Goal: Task Accomplishment & Management: Manage account settings

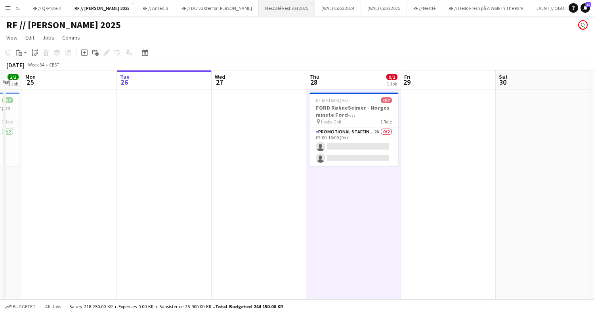
scroll to position [0, 31]
click at [265, 5] on button "Nescafé Festival 2025 Close" at bounding box center [287, 7] width 56 height 15
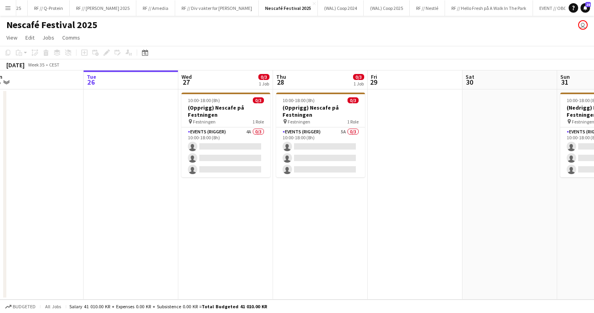
scroll to position [0, 204]
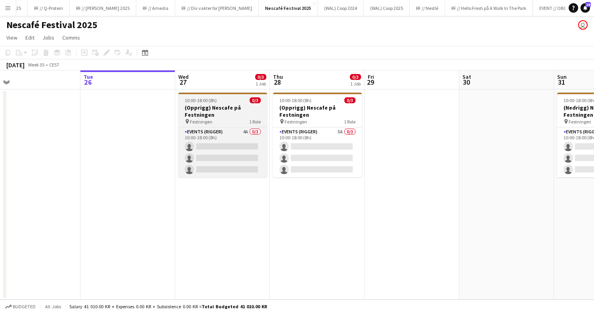
click at [213, 115] on h3 "(Opprigg) Nescafe på Festningen" at bounding box center [222, 111] width 89 height 14
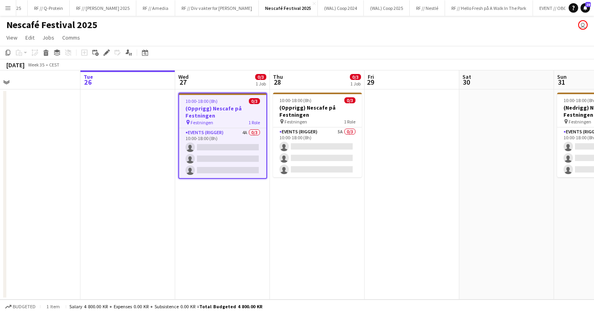
click at [247, 127] on app-job-card "10:00-18:00 (8h) 0/3 (Opprigg) Nescafe på Festningen pin Festningen 1 Role Even…" at bounding box center [222, 136] width 89 height 86
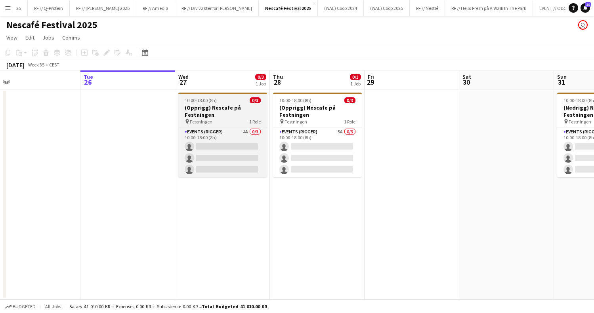
click at [208, 120] on span "Festningen" at bounding box center [201, 122] width 23 height 6
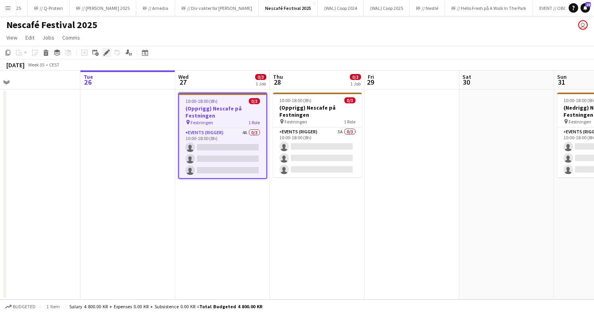
click at [103, 55] on div "Edit" at bounding box center [107, 53] width 10 height 10
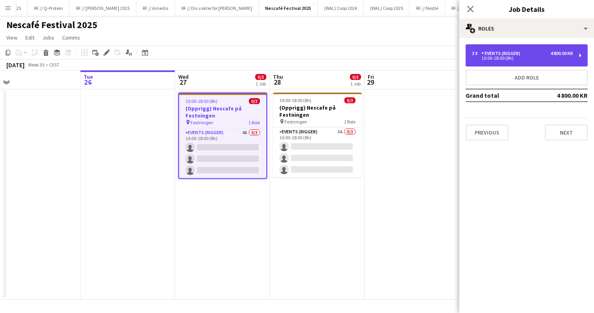
click at [507, 55] on div "Events (Rigger)" at bounding box center [502, 54] width 42 height 6
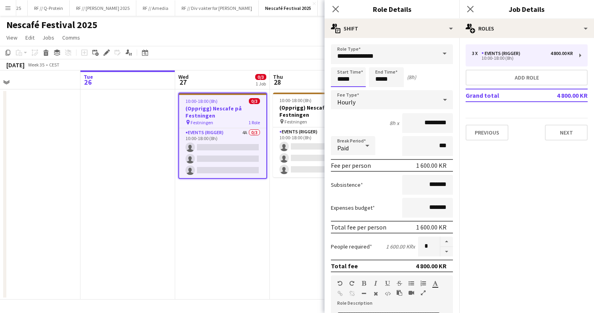
click at [338, 81] on input "*****" at bounding box center [348, 77] width 35 height 20
click at [339, 68] on input "*****" at bounding box center [348, 77] width 35 height 20
click at [344, 62] on div at bounding box center [340, 63] width 16 height 8
type input "*****"
click at [344, 62] on div at bounding box center [340, 63] width 16 height 8
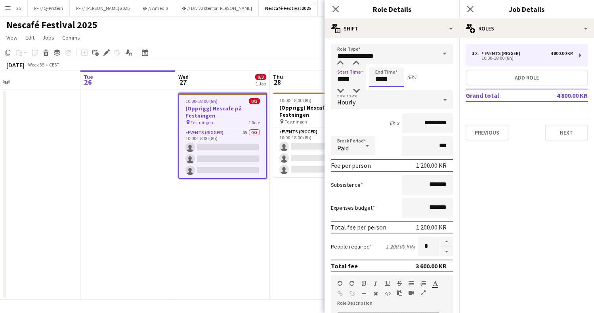
click at [373, 82] on input "*****" at bounding box center [386, 77] width 35 height 20
click at [381, 63] on div at bounding box center [378, 63] width 16 height 8
type input "*****"
click at [381, 63] on div at bounding box center [378, 63] width 16 height 8
click at [427, 122] on input "*********" at bounding box center [427, 123] width 51 height 20
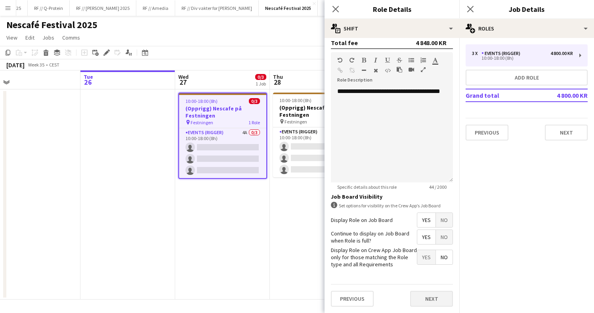
scroll to position [223, 0]
type input "*********"
click at [426, 291] on button "Next" at bounding box center [431, 299] width 43 height 16
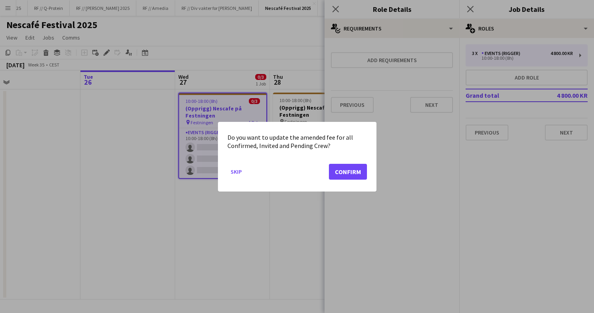
scroll to position [0, 0]
click at [342, 174] on button "Confirm" at bounding box center [348, 172] width 38 height 16
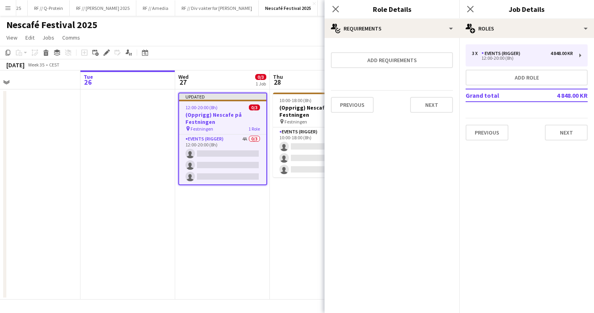
click at [272, 202] on app-date-cell "10:00-18:00 (8h) 0/3 (Opprigg) Nescafe på Festningen pin Festningen 1 Role Even…" at bounding box center [317, 194] width 95 height 210
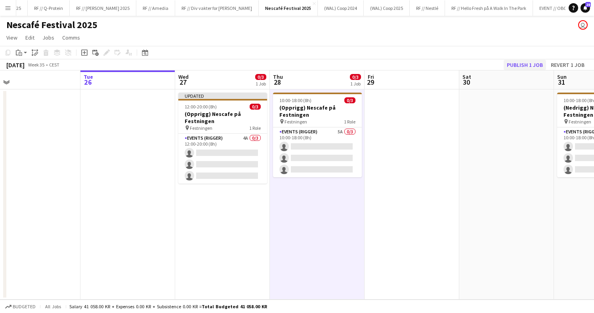
click at [522, 62] on button "Publish 1 job" at bounding box center [524, 65] width 42 height 10
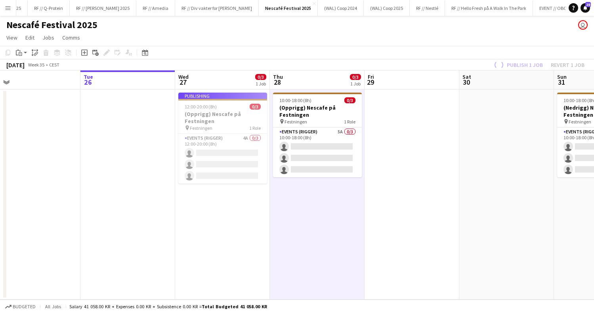
click at [216, 160] on app-job-card "Publishing 12:00-20:00 (8h) 0/3 (Opprigg) Nescafe på Festningen pin Festningen …" at bounding box center [222, 138] width 89 height 91
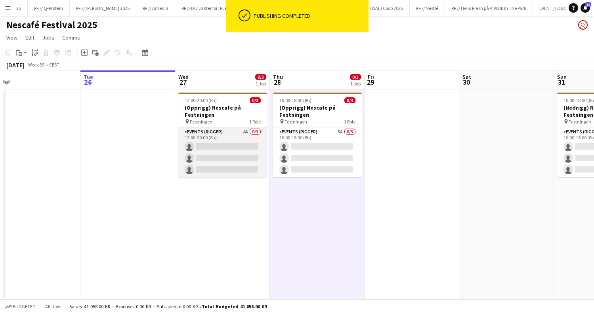
click at [232, 158] on app-card-role "Events (Rigger) 4A 0/3 12:00-20:00 (8h) single-neutral-actions single-neutral-a…" at bounding box center [222, 153] width 89 height 50
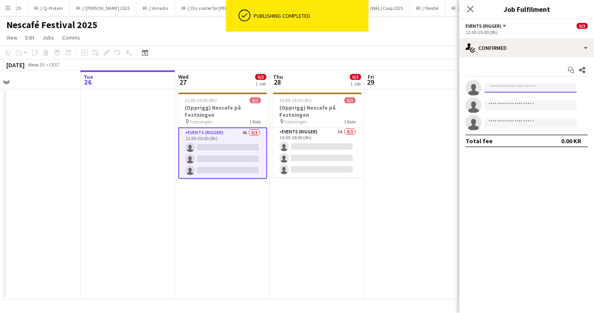
click at [519, 89] on input at bounding box center [530, 88] width 92 height 10
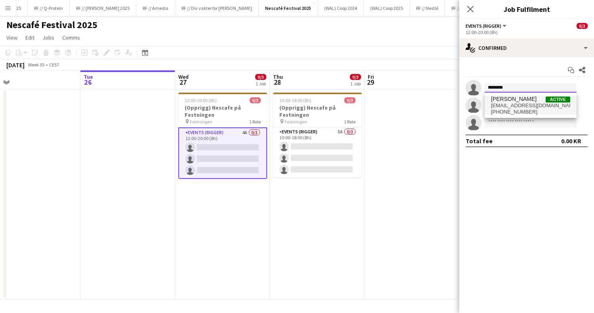
type input "********"
click at [533, 102] on span "[PERSON_NAME] Active" at bounding box center [530, 99] width 79 height 7
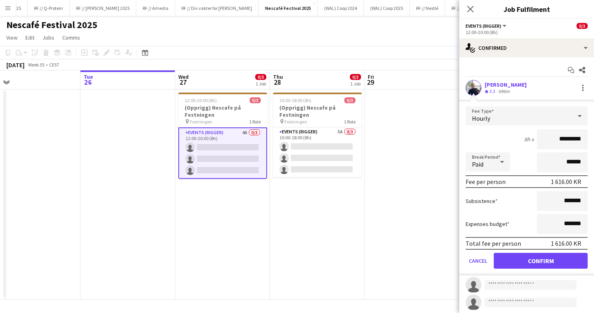
click at [516, 262] on button "Confirm" at bounding box center [540, 261] width 94 height 16
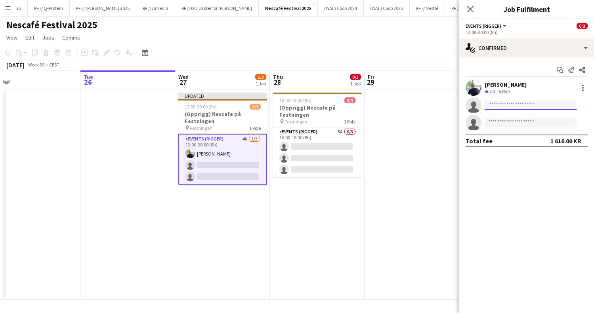
click at [506, 107] on input at bounding box center [530, 106] width 92 height 10
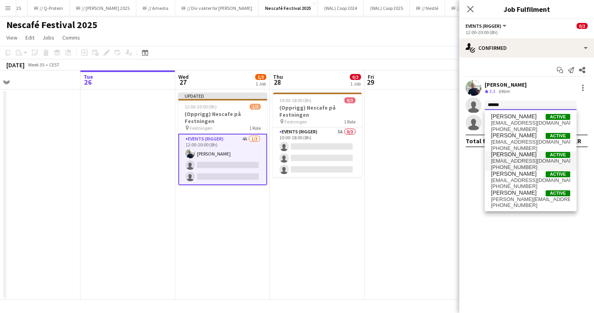
type input "*****"
click at [520, 160] on span "[EMAIL_ADDRESS][DOMAIN_NAME]" at bounding box center [530, 161] width 79 height 6
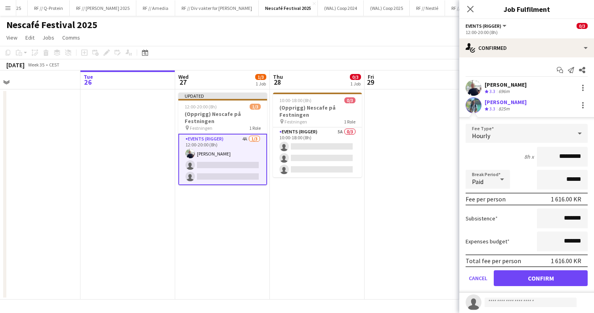
click at [478, 104] on app-user-avatar at bounding box center [473, 105] width 16 height 16
click at [472, 105] on app-user-avatar at bounding box center [473, 105] width 16 height 16
click at [478, 100] on app-user-avatar at bounding box center [473, 105] width 16 height 16
click at [562, 157] on input "*********" at bounding box center [562, 157] width 51 height 20
type input "******"
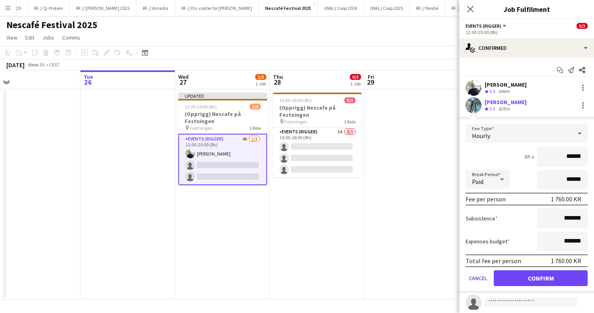
click at [533, 281] on button "Confirm" at bounding box center [540, 278] width 94 height 16
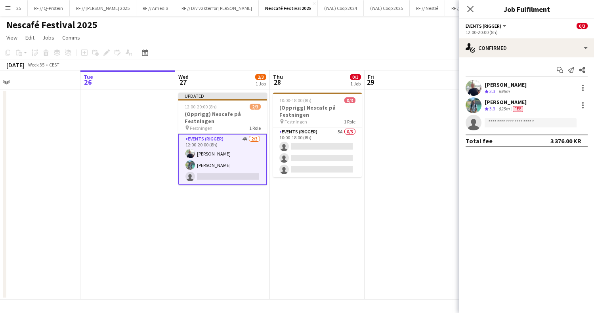
click at [471, 88] on app-user-avatar at bounding box center [473, 88] width 16 height 16
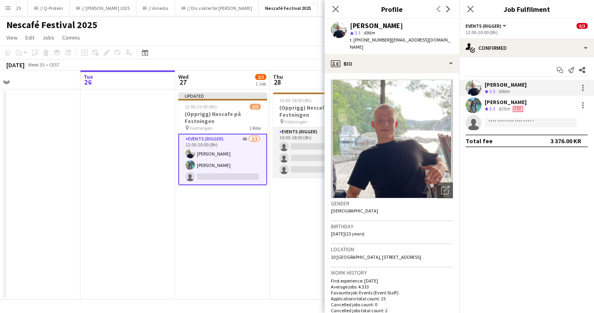
click at [287, 141] on app-card-role "Events (Rigger) 5A 0/3 10:00-18:00 (8h) single-neutral-actions single-neutral-a…" at bounding box center [317, 153] width 89 height 50
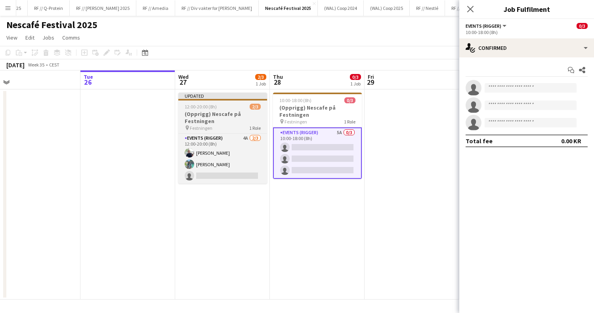
click at [222, 113] on h3 "(Opprigg) Nescafe på Festningen" at bounding box center [222, 117] width 89 height 14
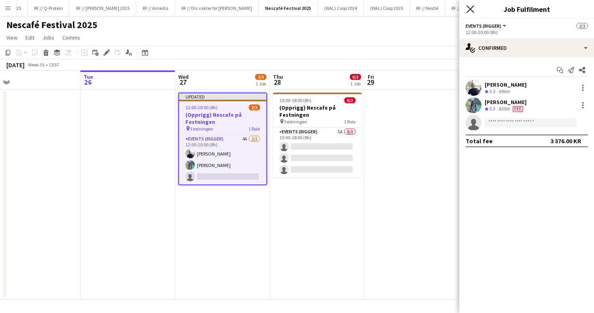
click at [468, 6] on icon at bounding box center [470, 9] width 8 height 8
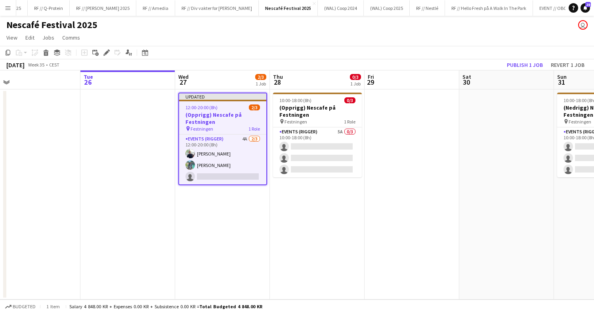
click at [236, 118] on h3 "(Opprigg) Nescafe på Festningen" at bounding box center [222, 118] width 87 height 14
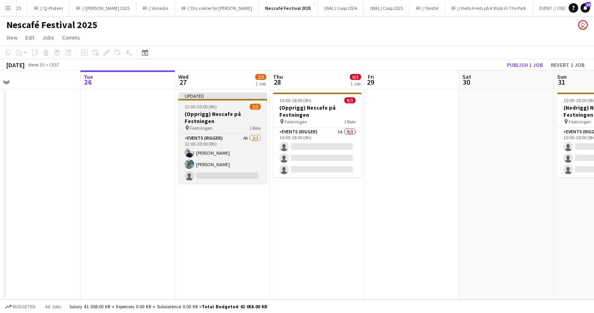
click at [237, 127] on div "pin Festningen 1 Role" at bounding box center [222, 128] width 89 height 6
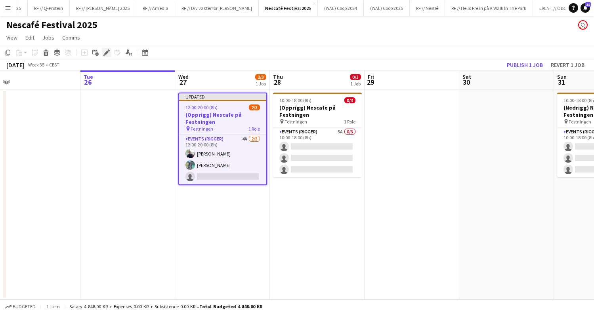
click at [107, 56] on div "Edit" at bounding box center [107, 53] width 10 height 10
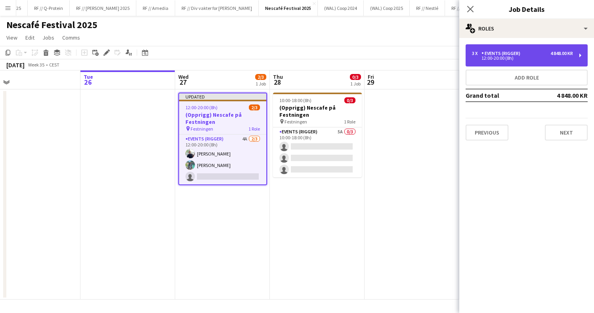
click at [559, 49] on div "3 x Events (Rigger) 4 848.00 KR 12:00-20:00 (8h)" at bounding box center [526, 55] width 122 height 22
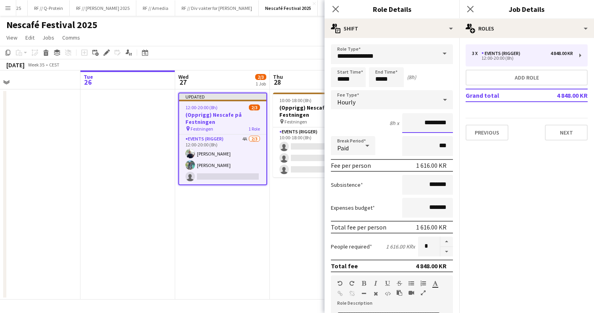
click at [427, 127] on input "*********" at bounding box center [427, 123] width 51 height 20
click at [426, 124] on input "*********" at bounding box center [427, 123] width 51 height 20
type input "*********"
click at [570, 133] on button "Next" at bounding box center [565, 133] width 43 height 16
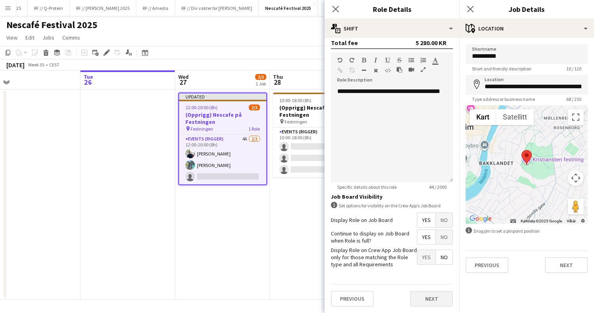
scroll to position [223, 0]
click at [436, 296] on button "Next" at bounding box center [431, 299] width 43 height 16
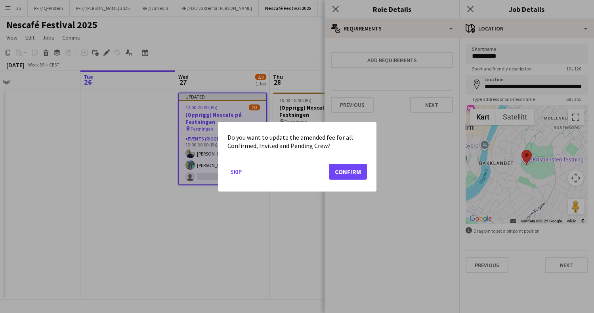
click at [348, 177] on button "Confirm" at bounding box center [348, 172] width 38 height 16
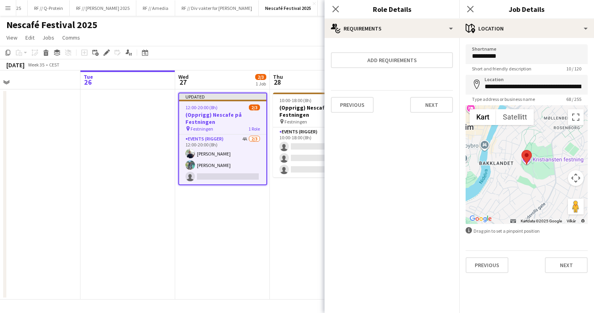
click at [264, 243] on app-date-cell "Updated 12:00-20:00 (8h) 2/3 (Opprigg) Nescafe på Festningen pin Festningen 1 R…" at bounding box center [222, 194] width 95 height 210
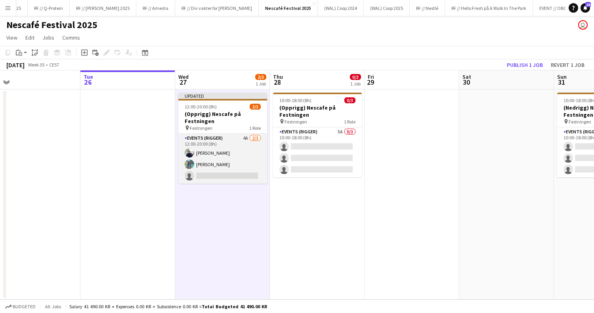
click at [241, 157] on app-card-role "Events (Rigger) 4A [DATE] 12:00-20:00 (8h) [PERSON_NAME] single-neutral-actions" at bounding box center [222, 159] width 89 height 50
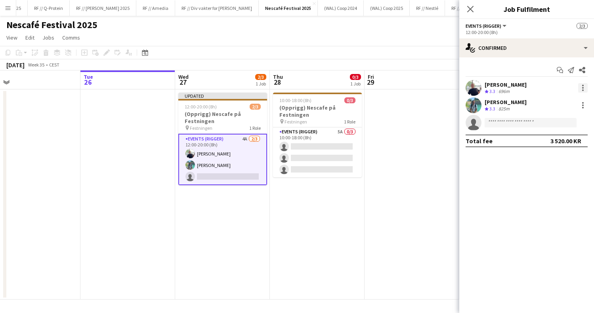
click at [582, 90] on div at bounding box center [583, 90] width 2 height 2
click at [493, 110] on div at bounding box center [297, 156] width 594 height 313
click at [478, 107] on app-user-avatar at bounding box center [473, 105] width 16 height 16
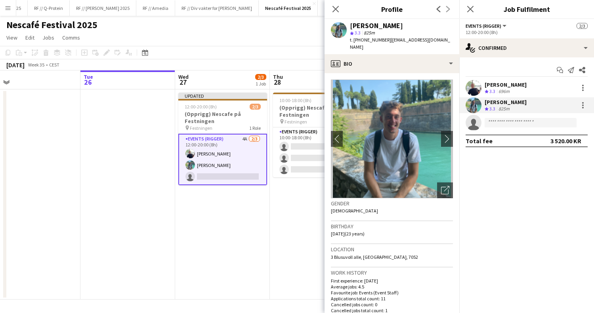
click at [474, 86] on app-user-avatar at bounding box center [473, 88] width 16 height 16
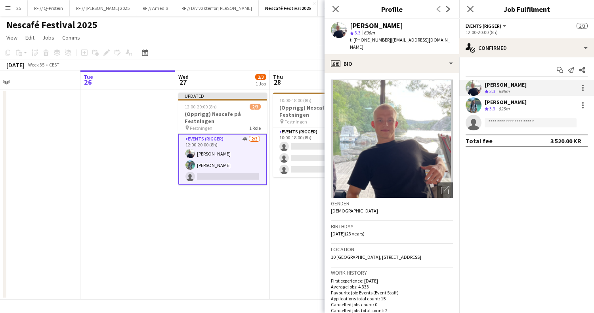
click at [265, 230] on app-date-cell "Updated 12:00-20:00 (8h) 2/3 (Opprigg) Nescafe på Festningen pin Festningen 1 R…" at bounding box center [222, 194] width 95 height 210
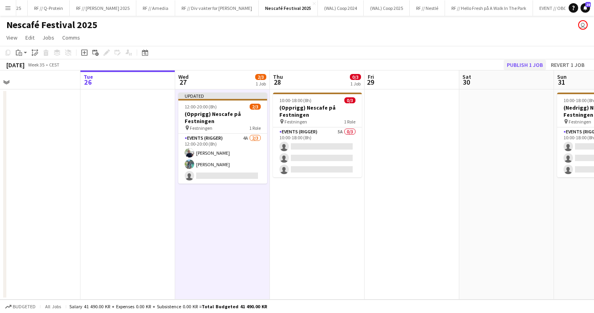
click at [521, 65] on button "Publish 1 job" at bounding box center [524, 65] width 42 height 10
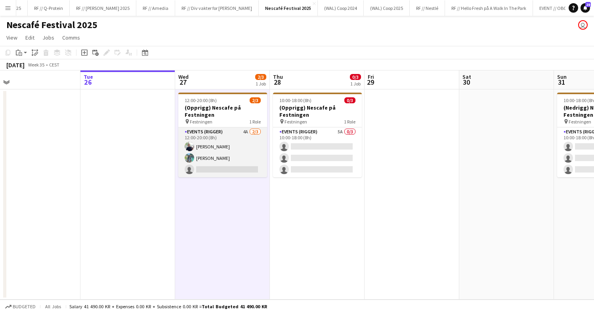
click at [207, 162] on app-card-role "Events (Rigger) 4A [DATE] 12:00-20:00 (8h) [PERSON_NAME] single-neutral-actions" at bounding box center [222, 153] width 89 height 50
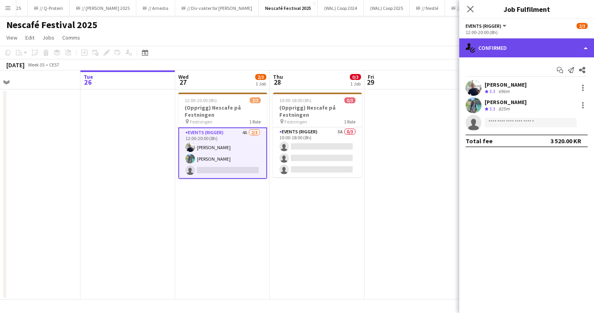
click at [507, 56] on div "single-neutral-actions-check-2 Confirmed" at bounding box center [526, 47] width 135 height 19
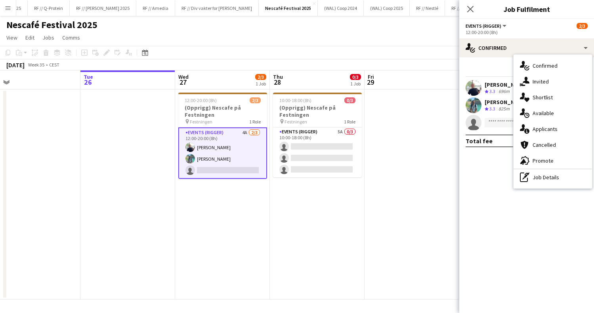
click at [445, 156] on app-date-cell at bounding box center [411, 194] width 95 height 210
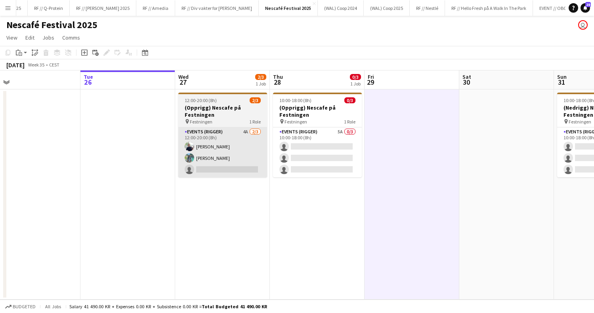
click at [247, 157] on app-card-role "Events (Rigger) 4A [DATE] 12:00-20:00 (8h) [PERSON_NAME] single-neutral-actions" at bounding box center [222, 153] width 89 height 50
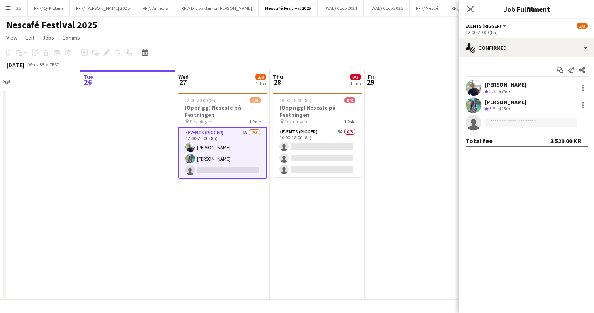
click at [504, 124] on input at bounding box center [530, 123] width 92 height 10
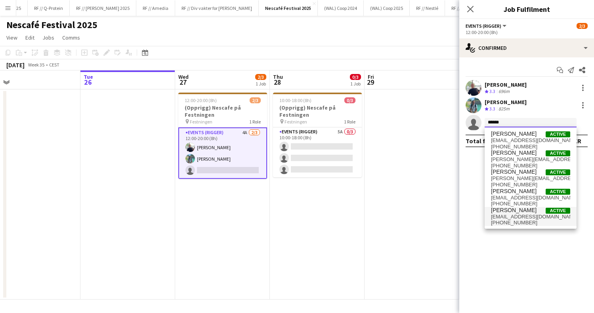
type input "******"
click at [505, 221] on span "[PHONE_NUMBER]" at bounding box center [530, 223] width 79 height 6
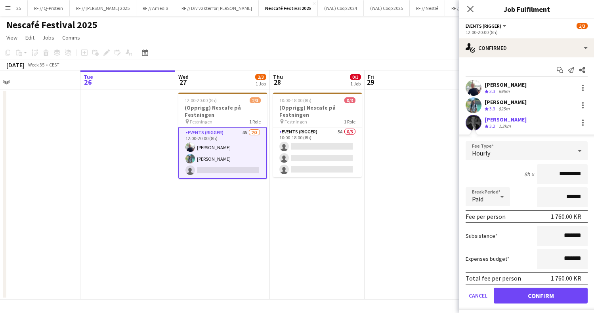
click at [474, 121] on app-user-avatar at bounding box center [473, 123] width 16 height 16
click at [495, 120] on div "[PERSON_NAME]" at bounding box center [505, 119] width 42 height 7
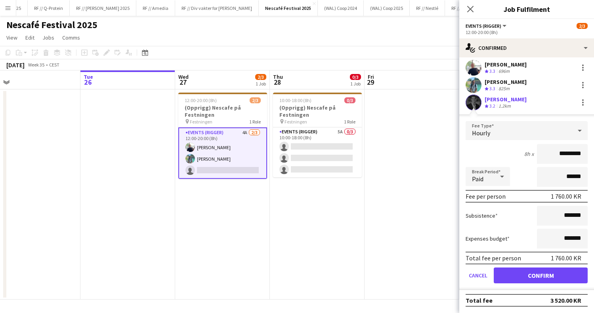
click at [438, 122] on app-date-cell at bounding box center [411, 194] width 95 height 210
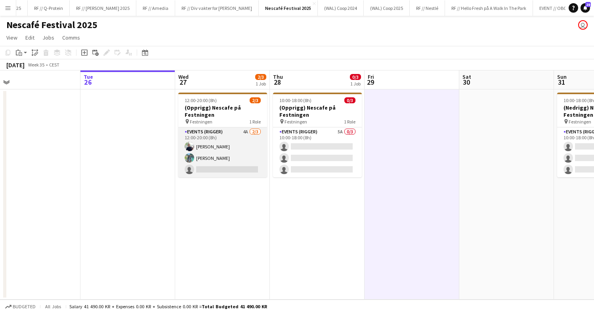
click at [221, 162] on app-card-role "Events (Rigger) 4A [DATE] 12:00-20:00 (8h) [PERSON_NAME] single-neutral-actions" at bounding box center [222, 153] width 89 height 50
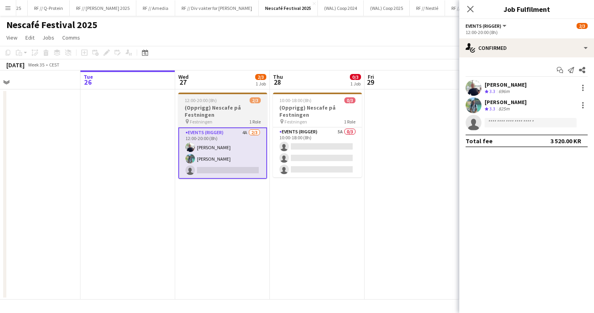
click at [224, 105] on h3 "(Opprigg) Nescafe på Festningen" at bounding box center [222, 111] width 89 height 14
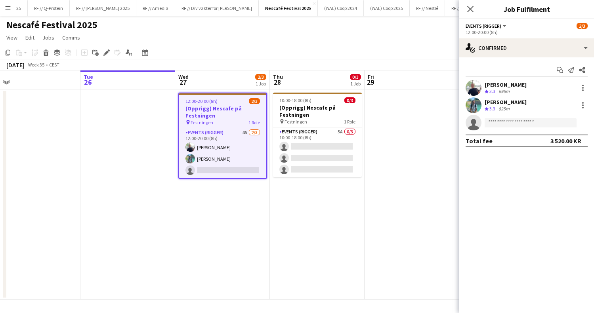
click at [240, 221] on app-date-cell "12:00-20:00 (8h) 2/3 (Opprigg) Nescafe på Festningen pin Festningen 1 Role Even…" at bounding box center [222, 194] width 95 height 210
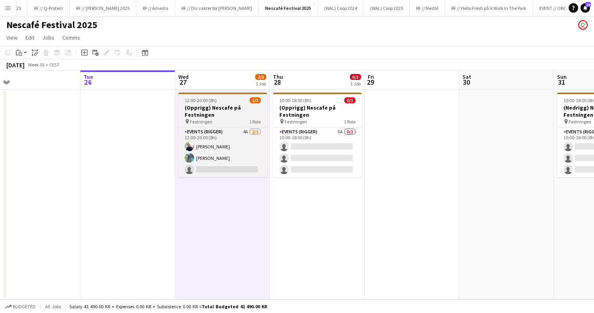
click at [213, 110] on h3 "(Opprigg) Nescafe på Festningen" at bounding box center [222, 111] width 89 height 14
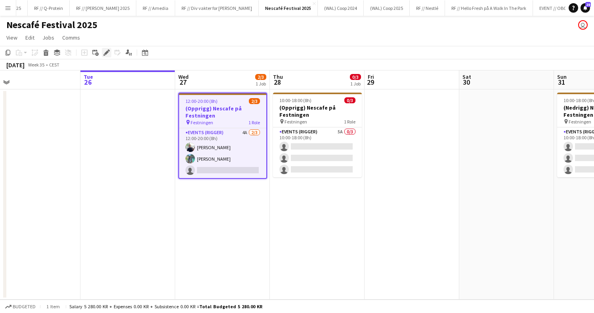
click at [109, 51] on icon "Edit" at bounding box center [106, 52] width 6 height 6
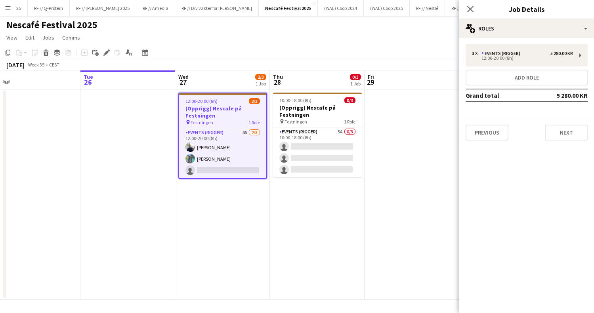
click at [269, 204] on app-date-cell "12:00-20:00 (8h) 2/3 (Opprigg) Nescafe på Festningen pin Festningen 1 Role Even…" at bounding box center [222, 194] width 95 height 210
